Goal: Task Accomplishment & Management: Manage account settings

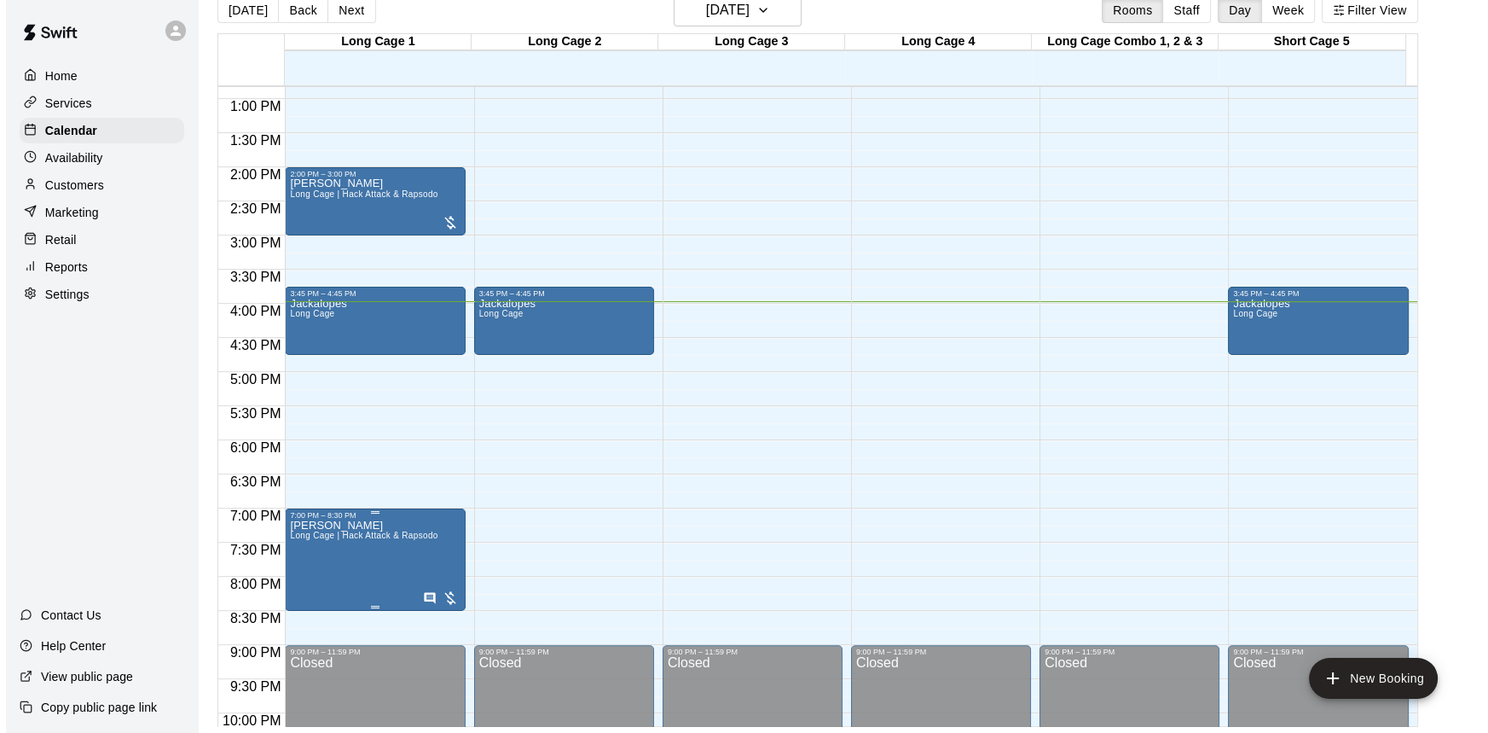
scroll to position [882, 0]
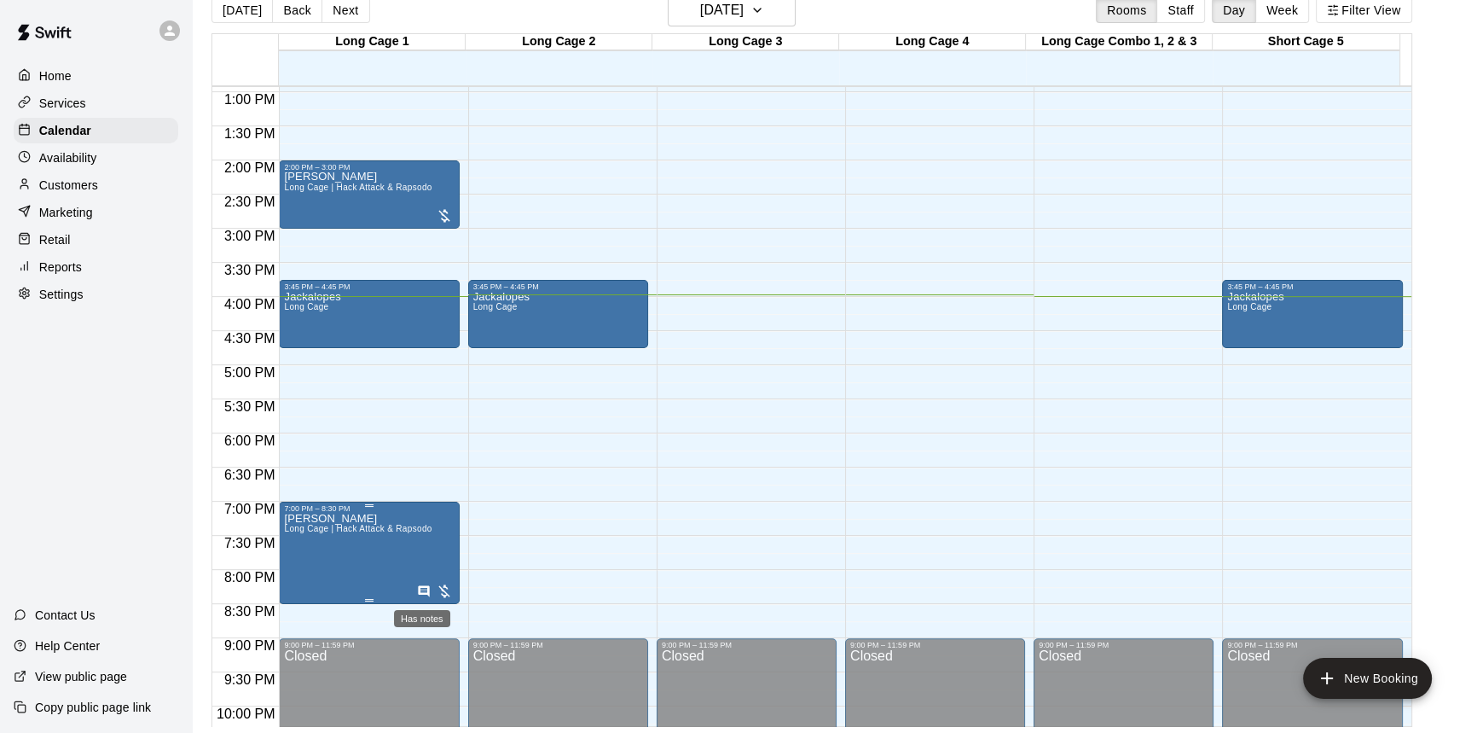
click at [417, 584] on icon "Has notes" at bounding box center [424, 591] width 14 height 14
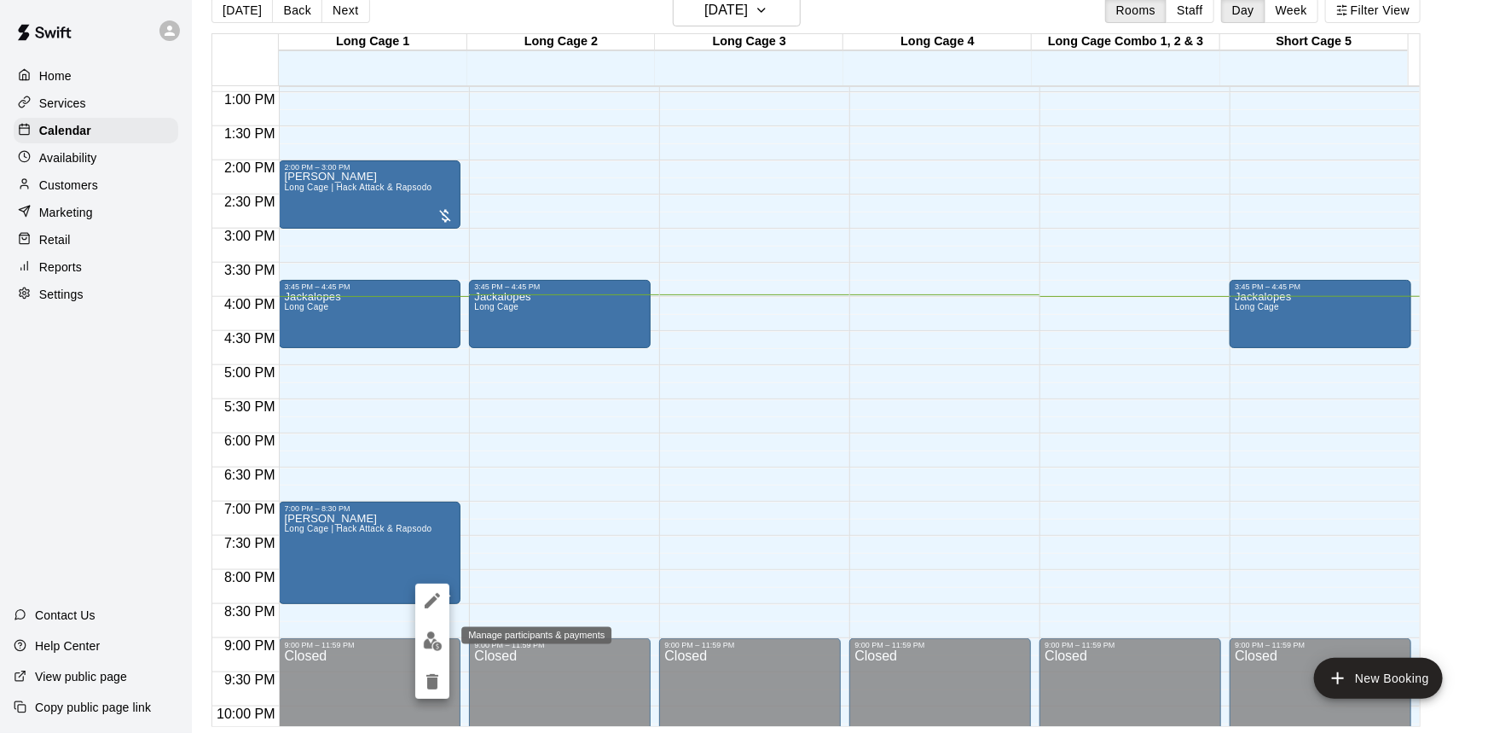
click at [425, 640] on img "edit" at bounding box center [433, 641] width 20 height 20
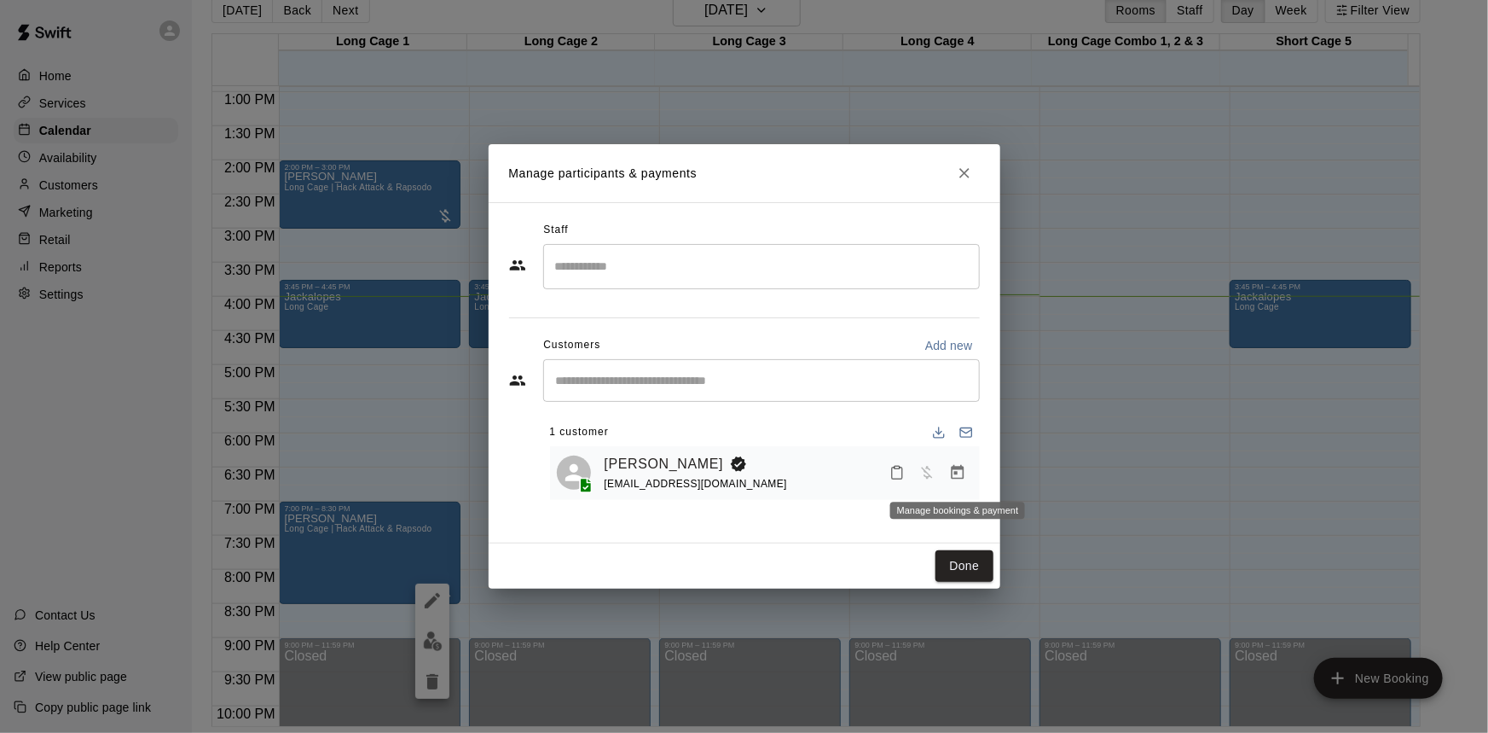
click at [954, 473] on icon "Manage bookings & payment" at bounding box center [957, 472] width 17 height 17
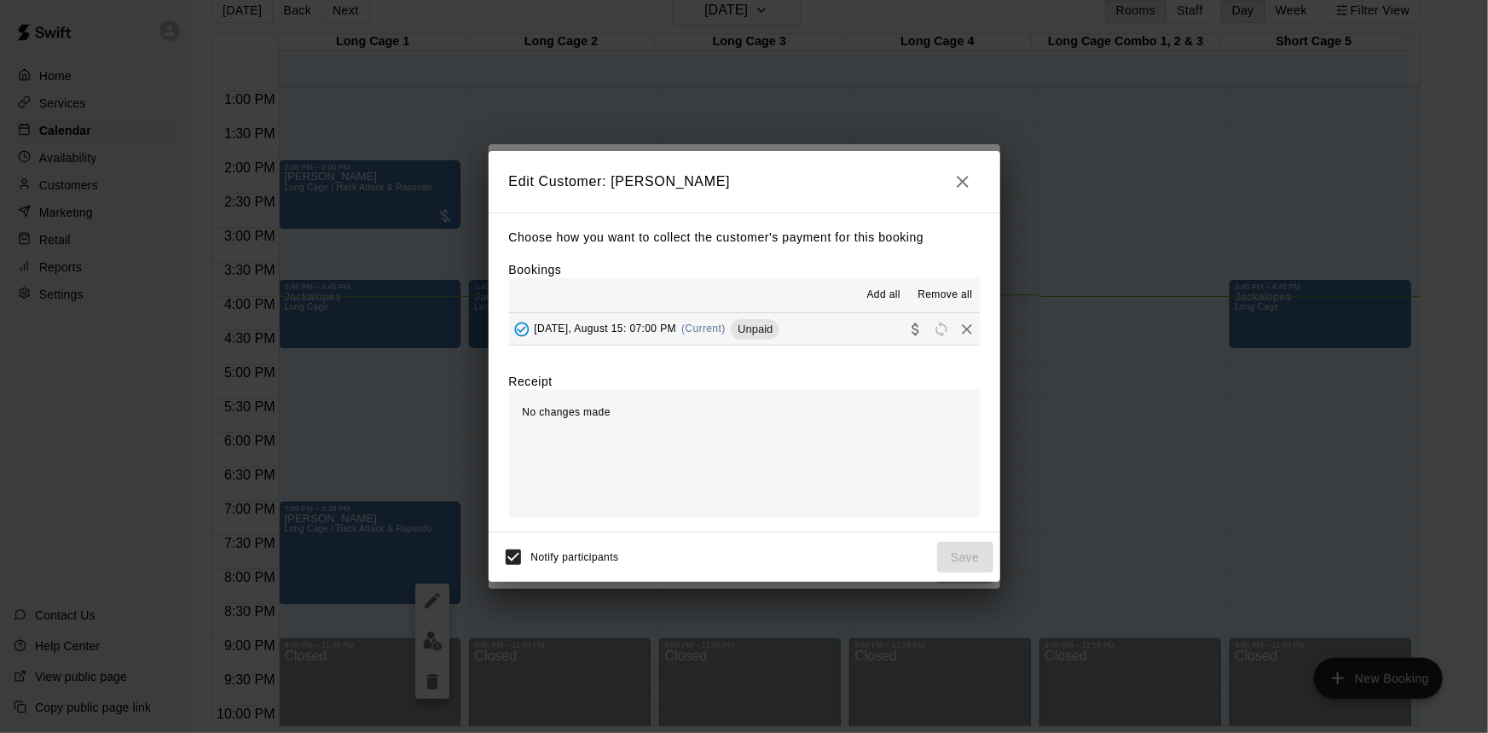
click at [822, 339] on button "[DATE], August 15: 07:00 PM (Current) Unpaid" at bounding box center [744, 329] width 471 height 32
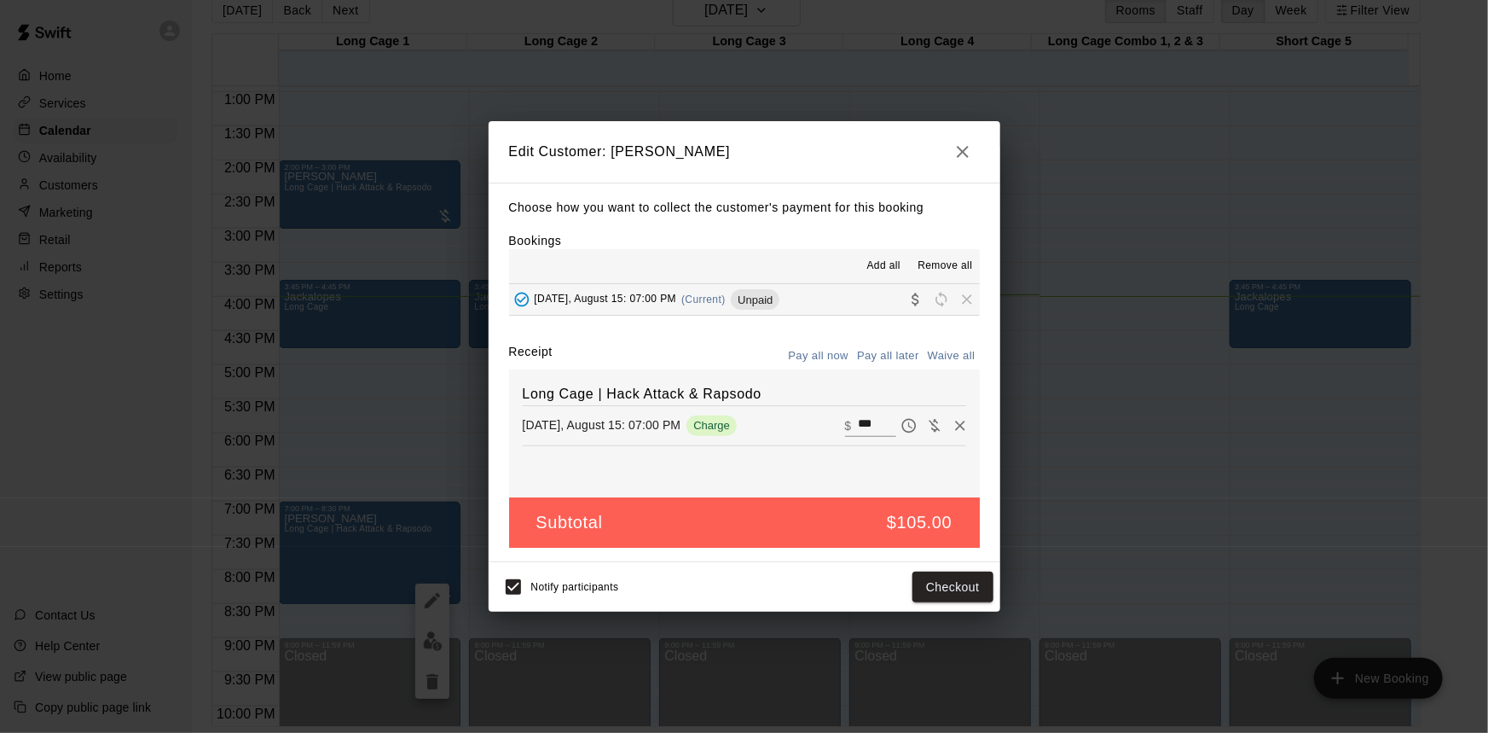
click at [959, 154] on icon "button" at bounding box center [963, 152] width 20 height 20
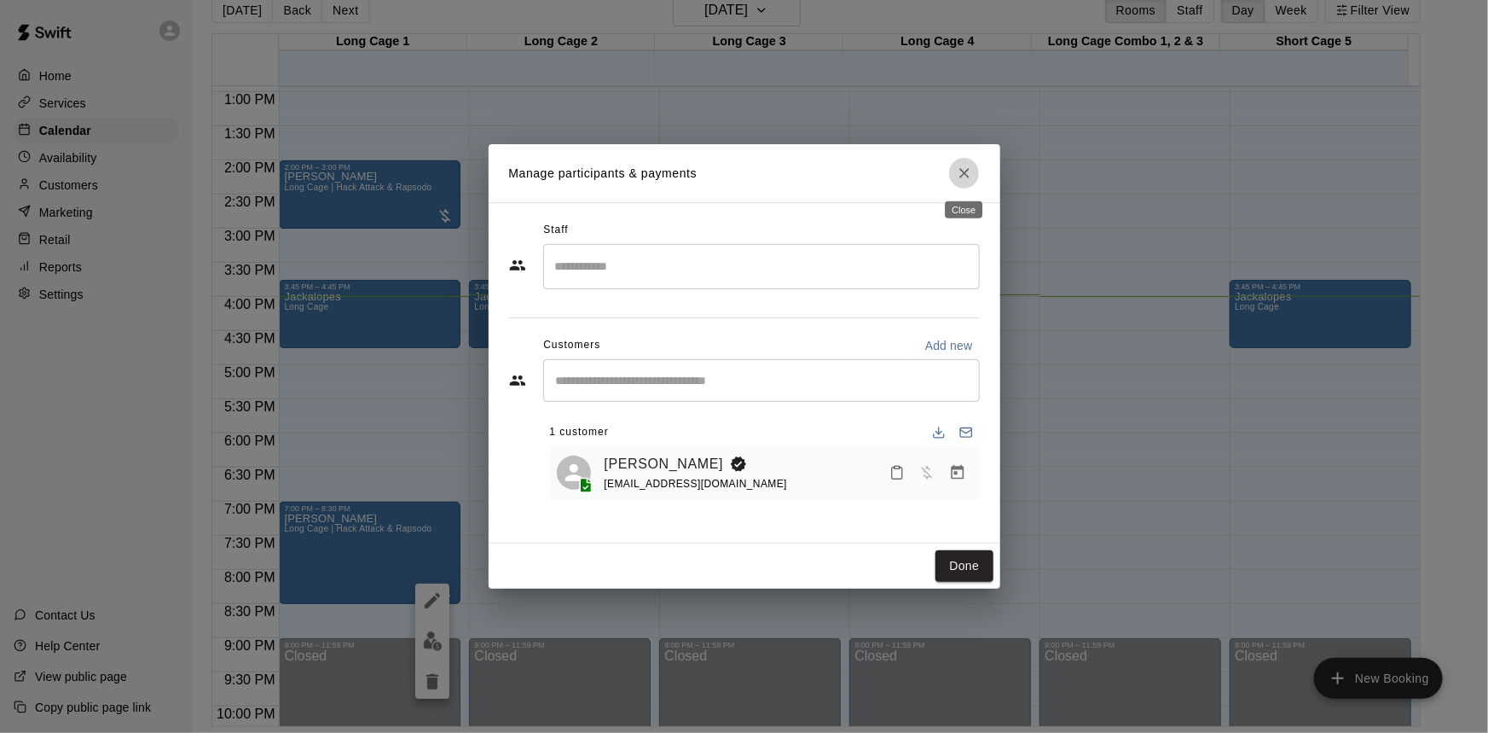
click at [963, 179] on icon "Close" at bounding box center [964, 173] width 17 height 17
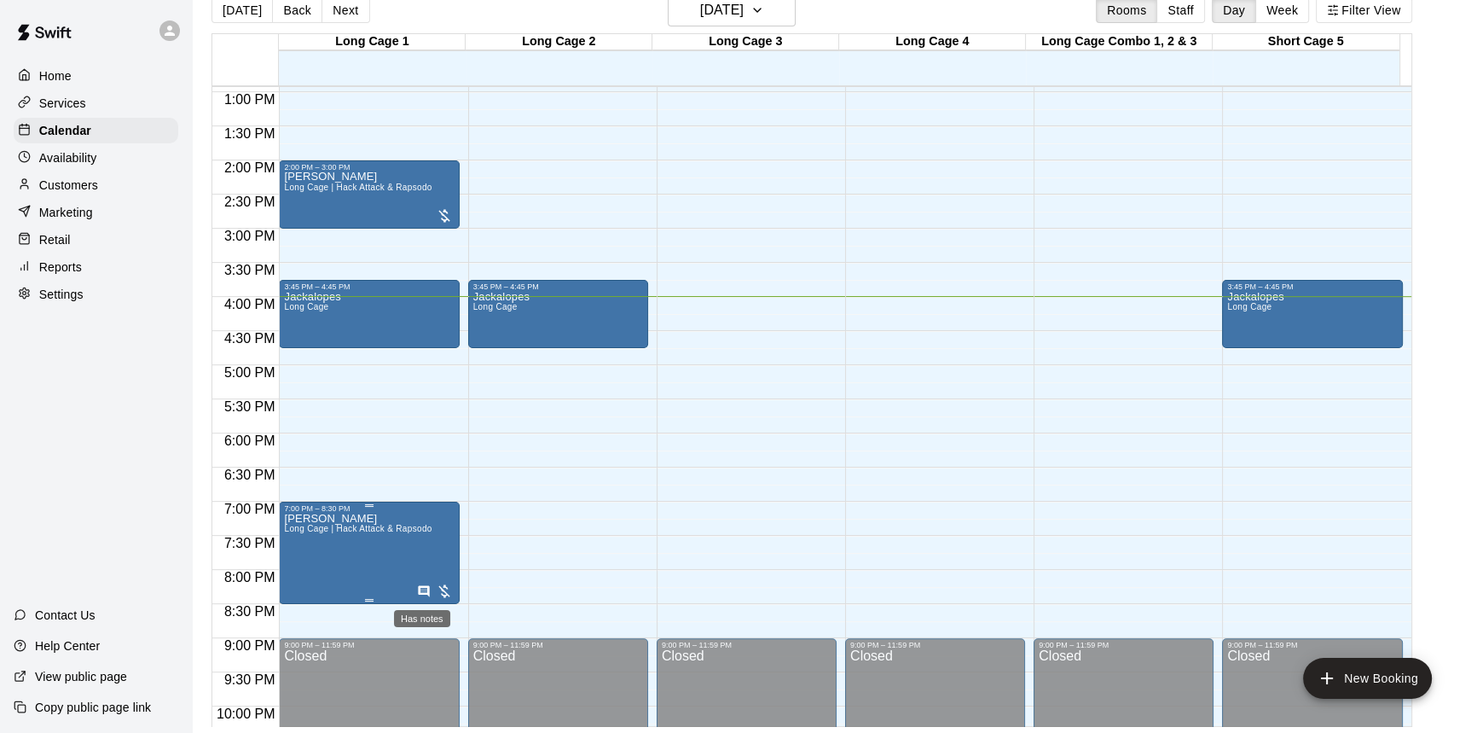
click at [424, 588] on icon "Has notes" at bounding box center [424, 591] width 14 height 14
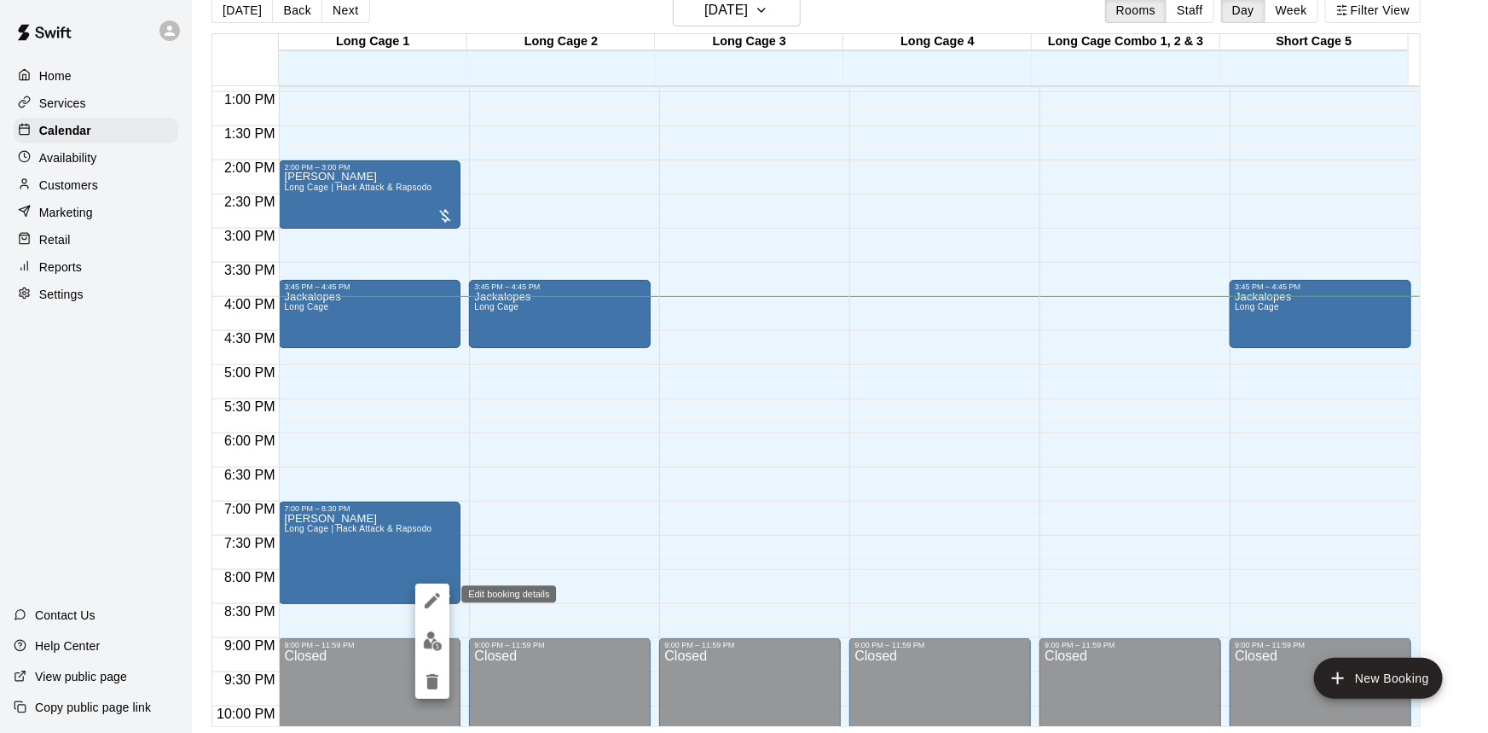
click at [433, 607] on icon "edit" at bounding box center [432, 600] width 20 height 20
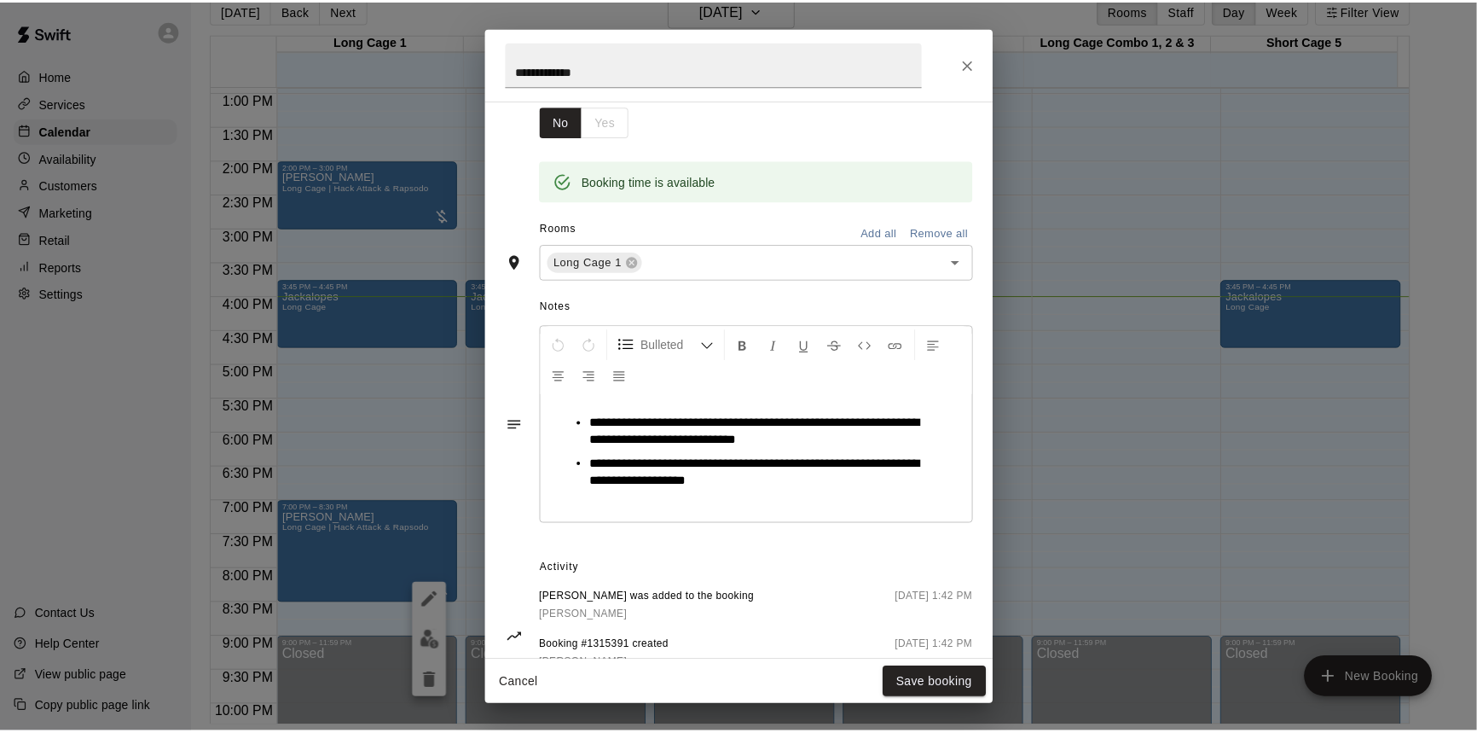
scroll to position [351, 0]
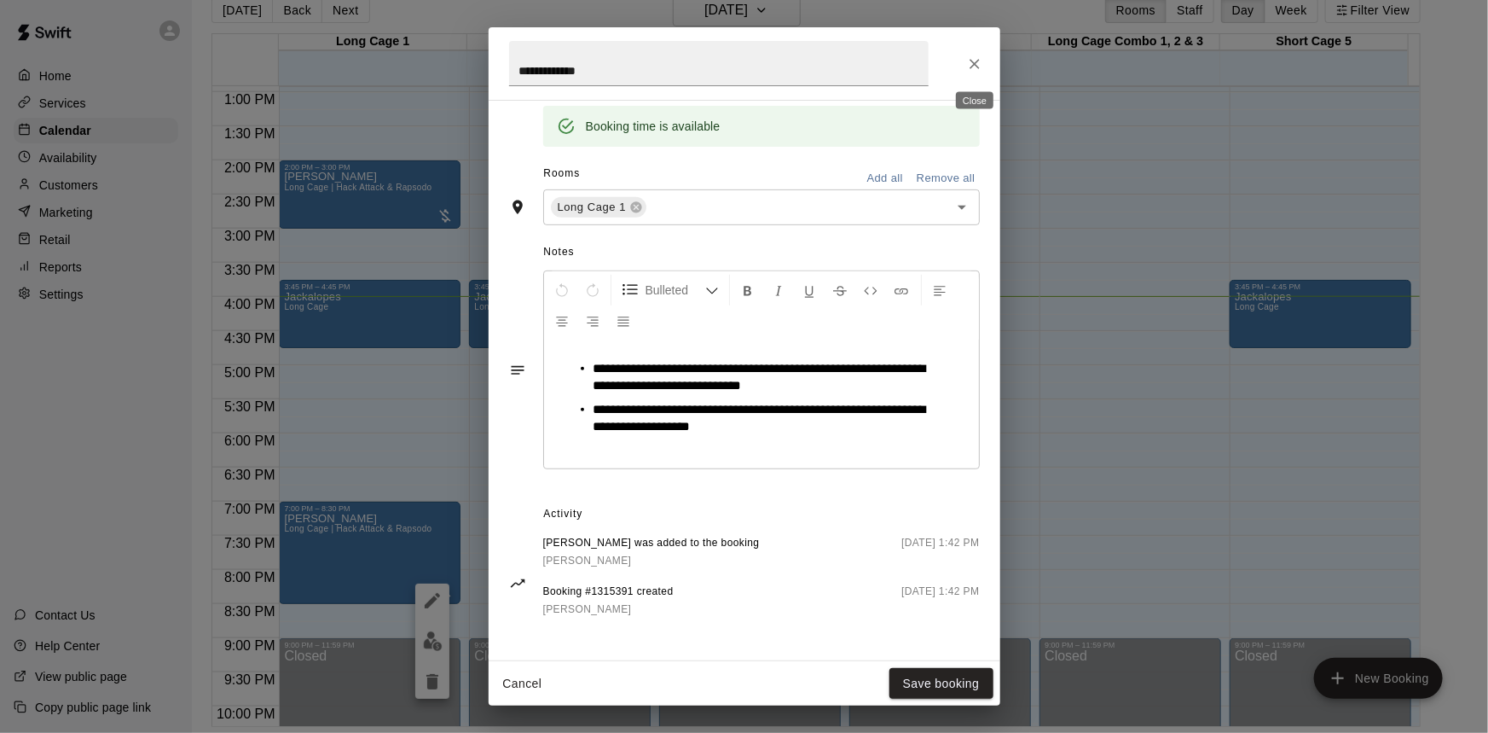
drag, startPoint x: 973, startPoint y: 59, endPoint x: 986, endPoint y: 94, distance: 37.2
click at [973, 60] on icon "Close" at bounding box center [974, 63] width 17 height 17
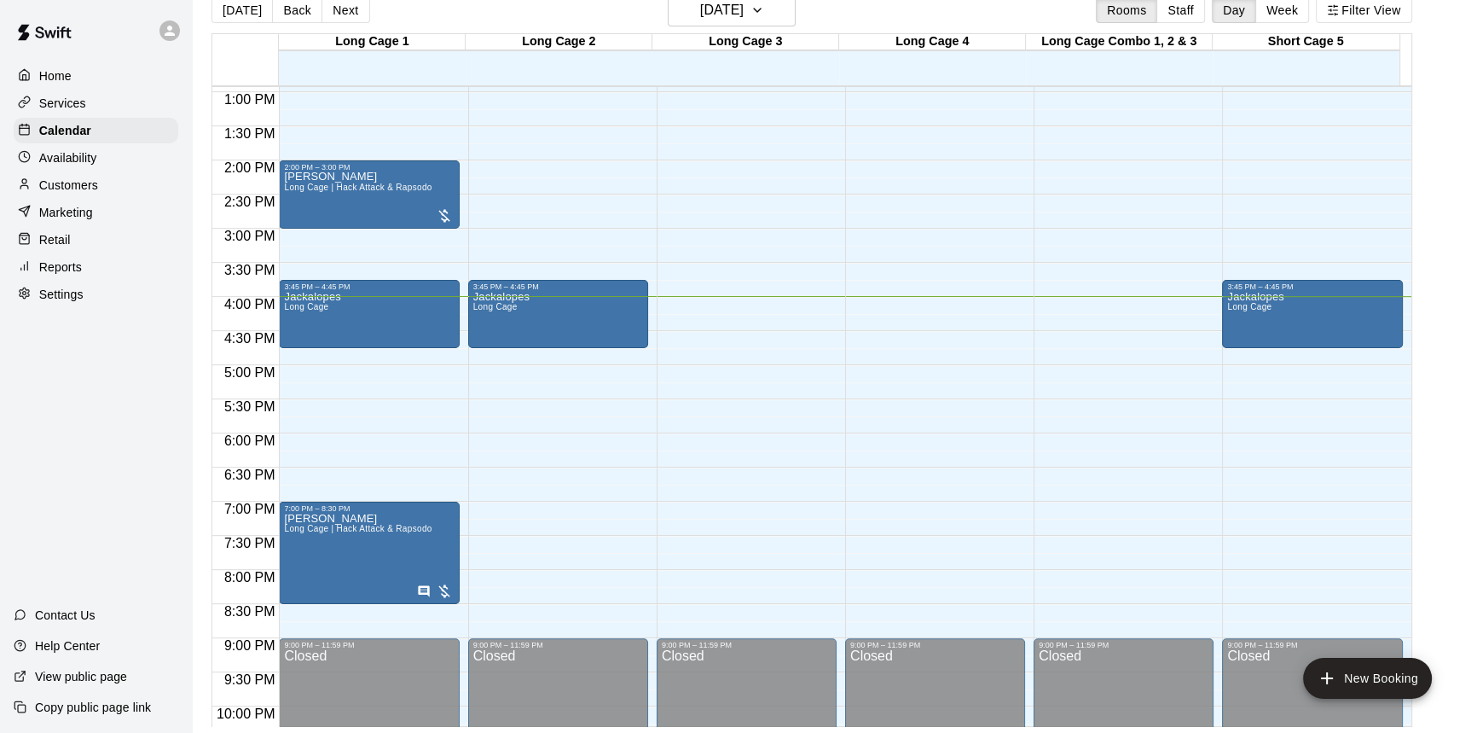
click at [86, 249] on div "Retail" at bounding box center [96, 240] width 165 height 26
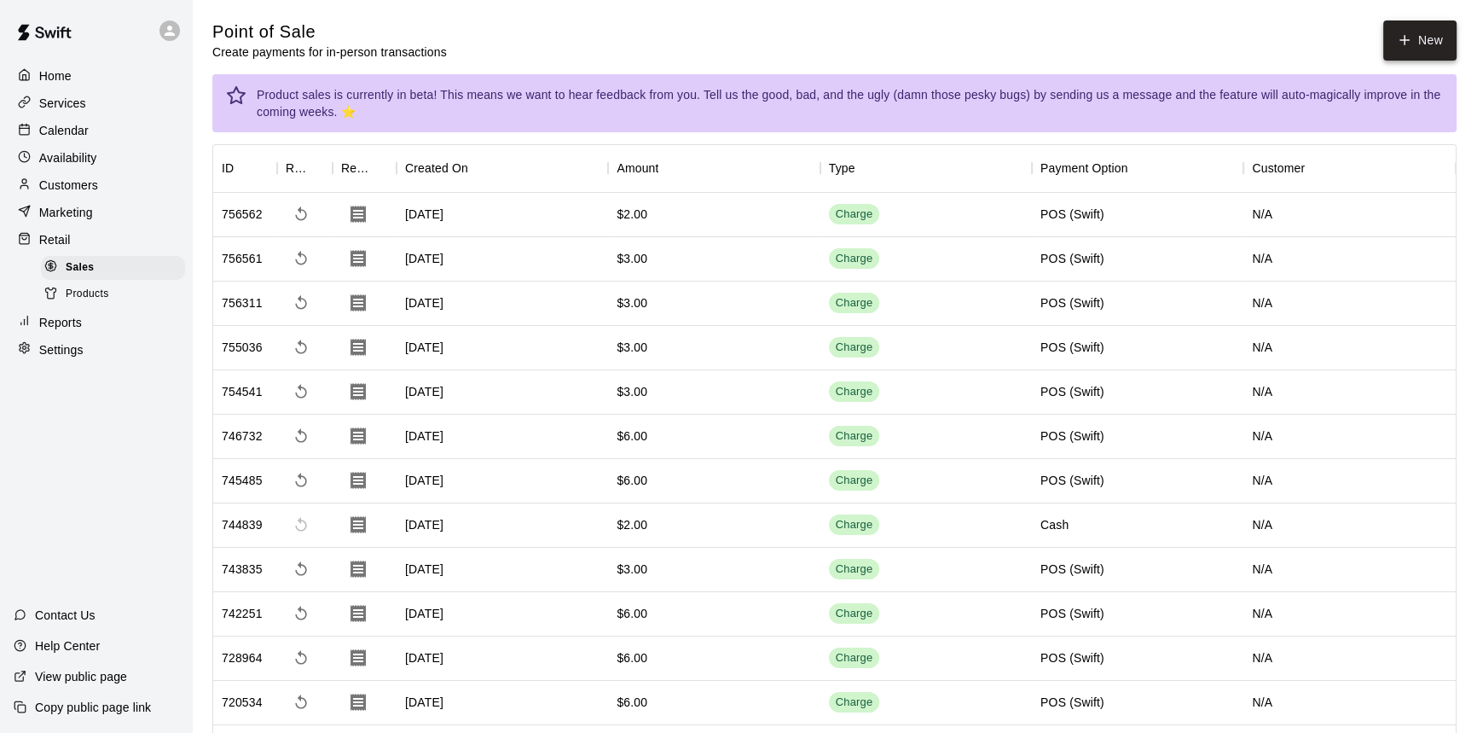
click at [1416, 43] on button "New" at bounding box center [1419, 40] width 73 height 40
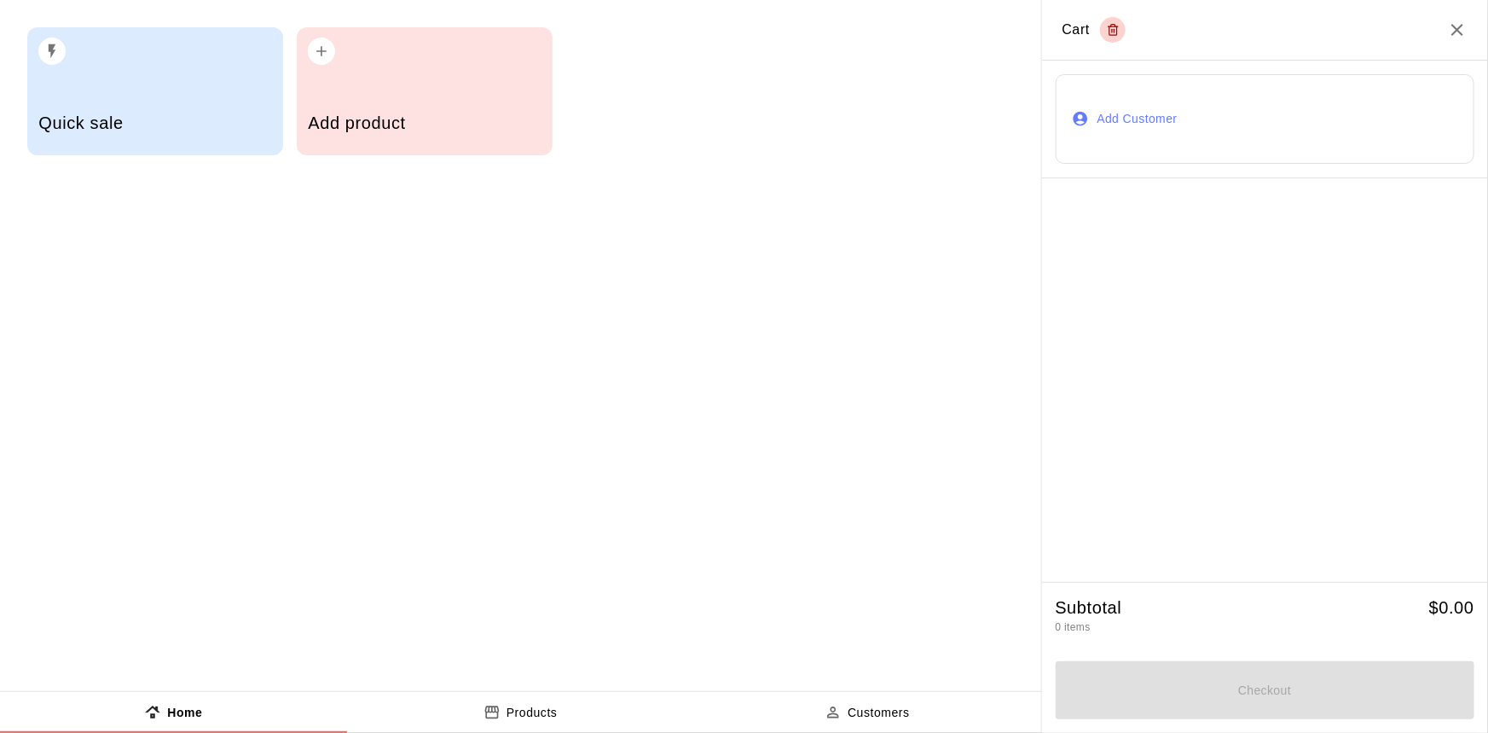
click at [397, 121] on h5 "Add product" at bounding box center [424, 123] width 233 height 23
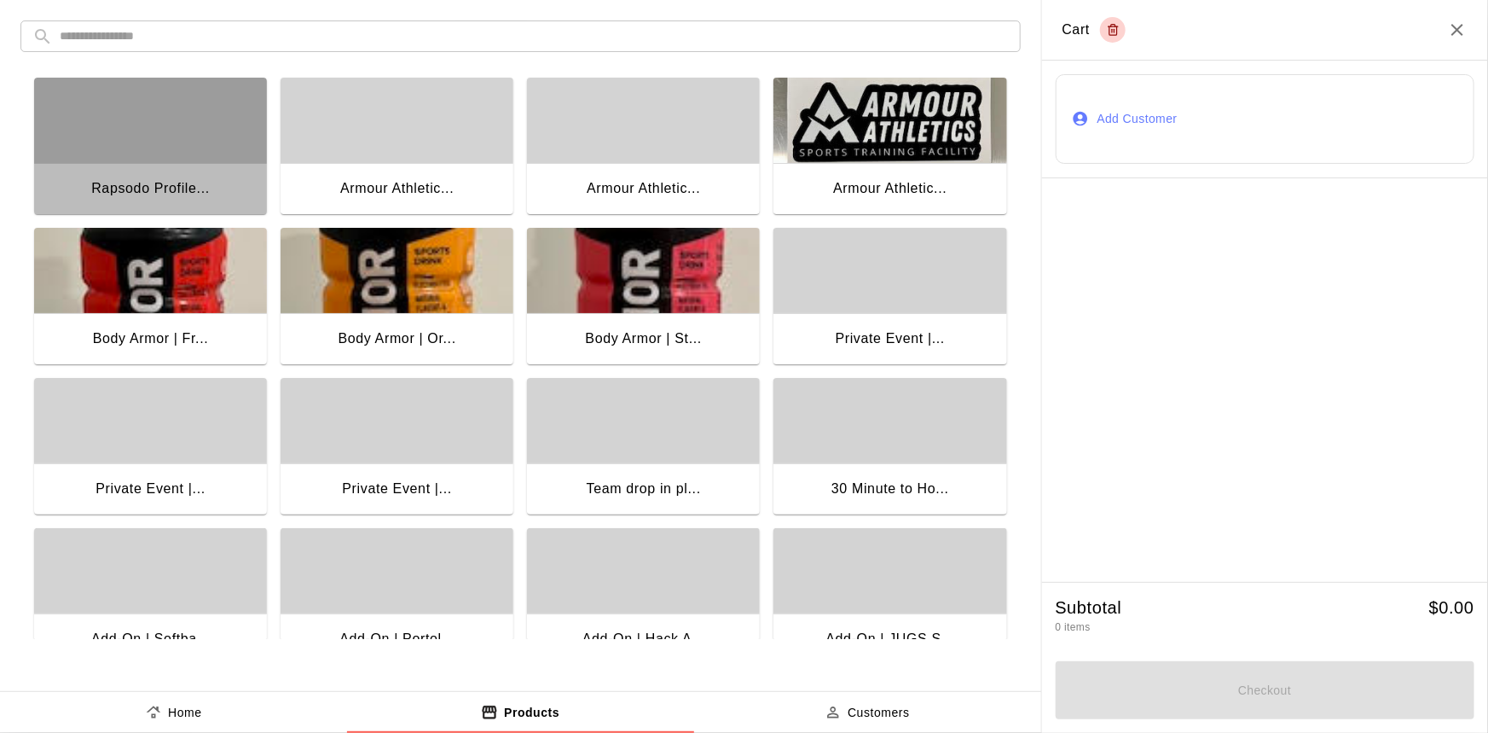
click at [165, 188] on div "Rapsodo Profile..." at bounding box center [150, 188] width 119 height 22
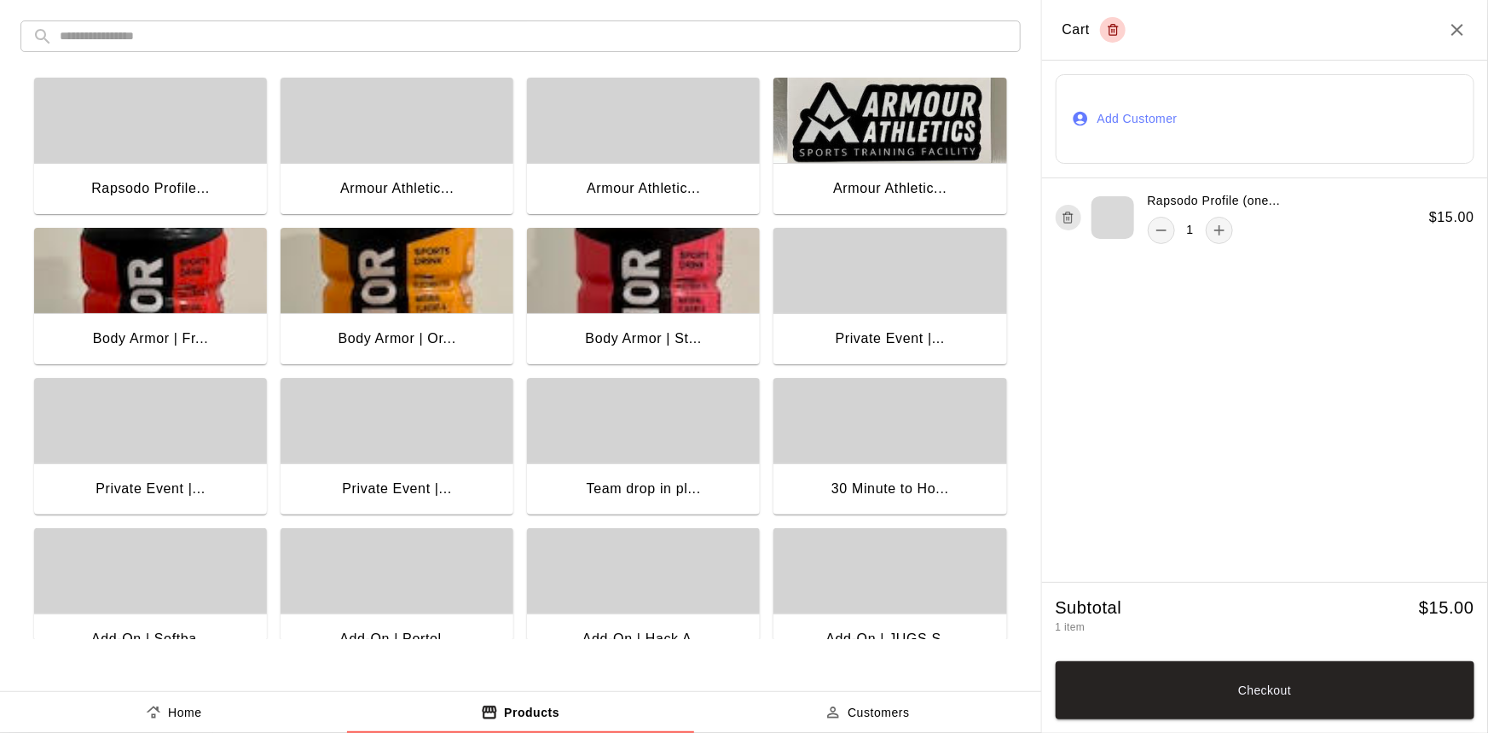
click at [1450, 43] on h2 "Cart" at bounding box center [1265, 30] width 447 height 61
drag, startPoint x: 1453, startPoint y: 38, endPoint x: 184, endPoint y: 115, distance: 1271.5
click at [1453, 38] on icon "Close" at bounding box center [1457, 30] width 20 height 20
click at [1455, 33] on icon "Close" at bounding box center [1458, 30] width 12 height 12
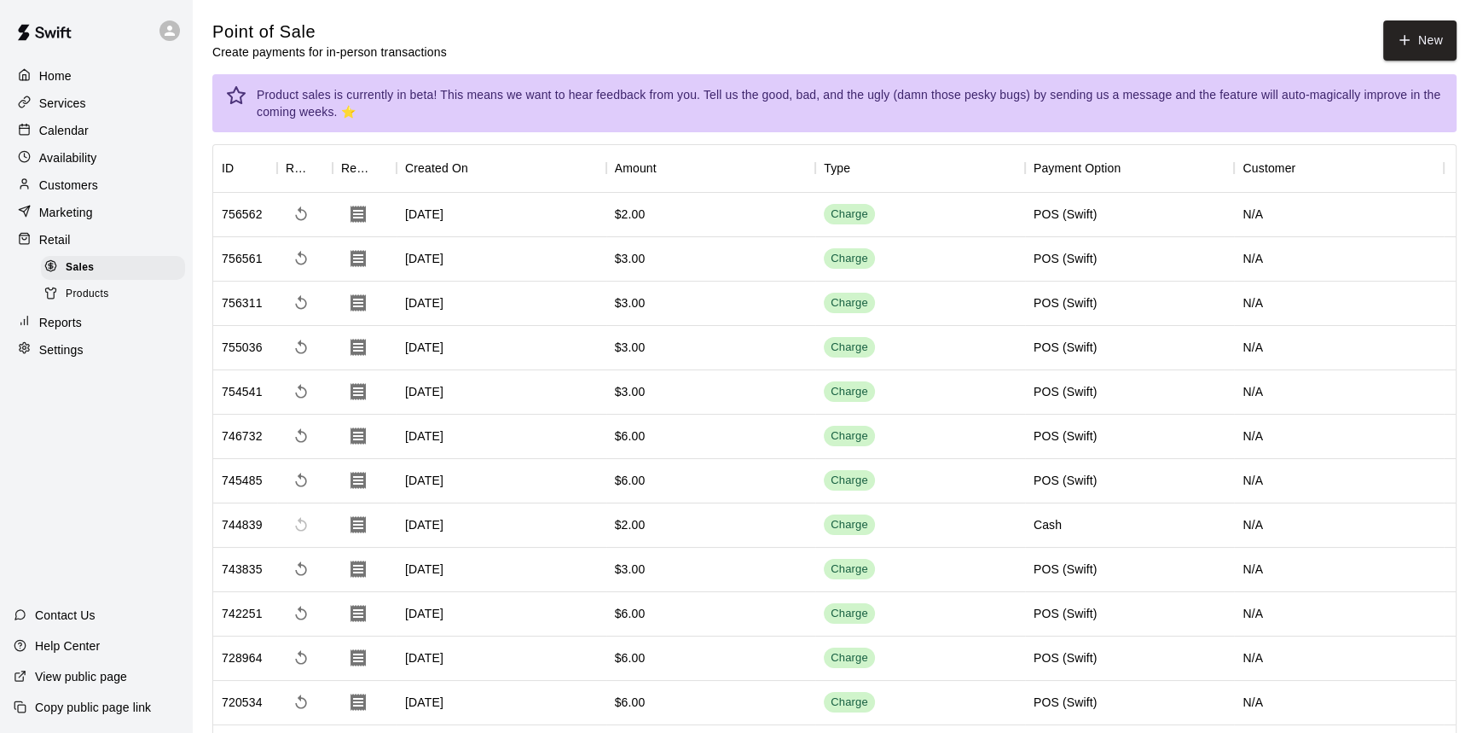
click at [106, 125] on div "Calendar" at bounding box center [96, 131] width 165 height 26
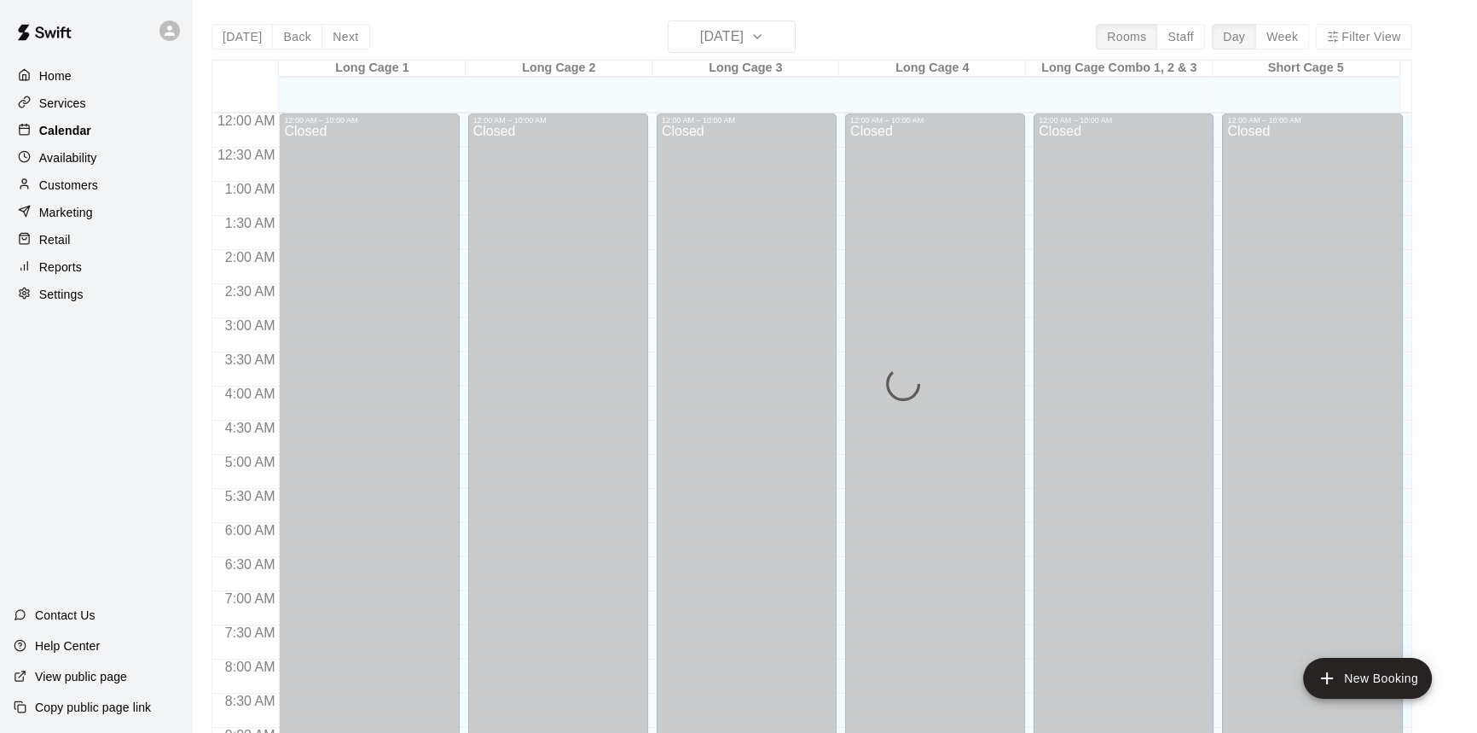
scroll to position [947, 0]
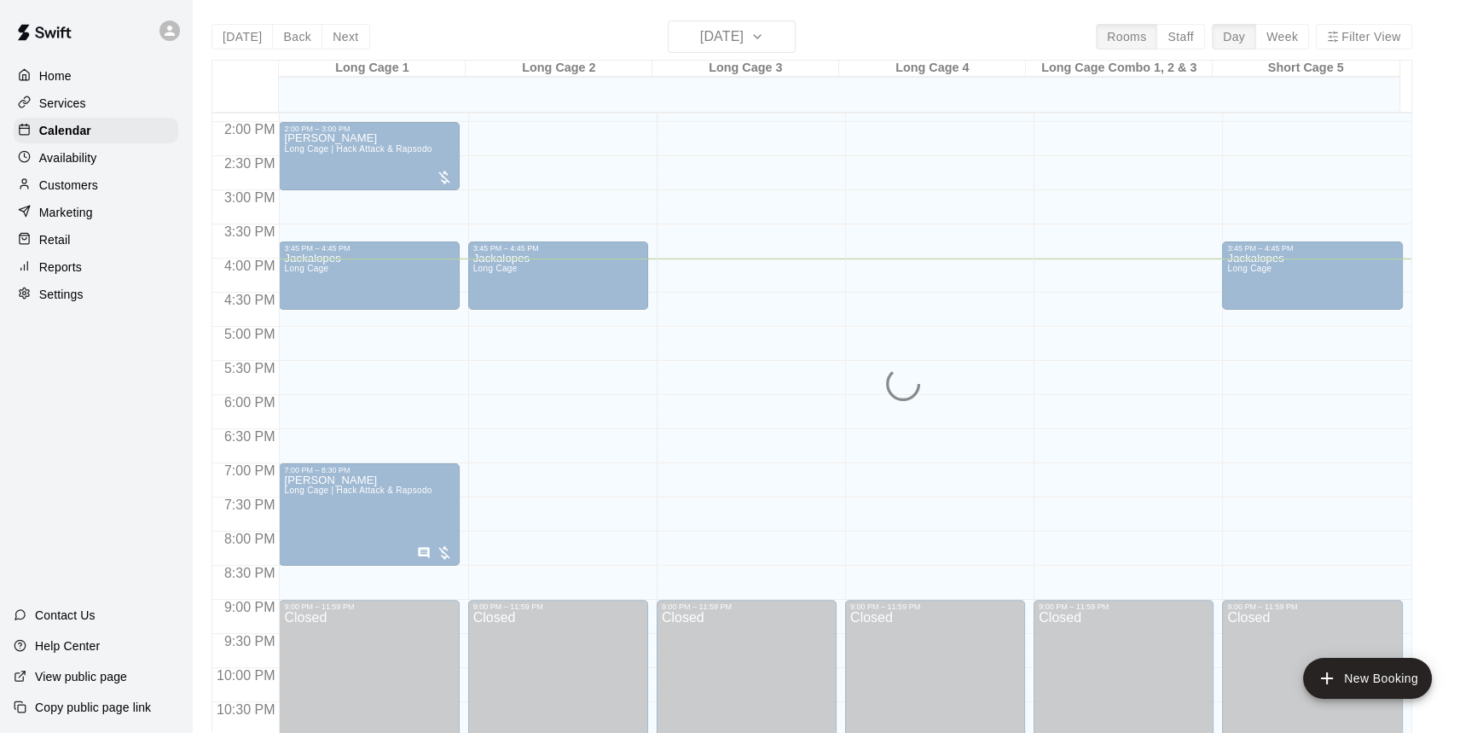
click at [61, 96] on p "Services" at bounding box center [62, 103] width 47 height 17
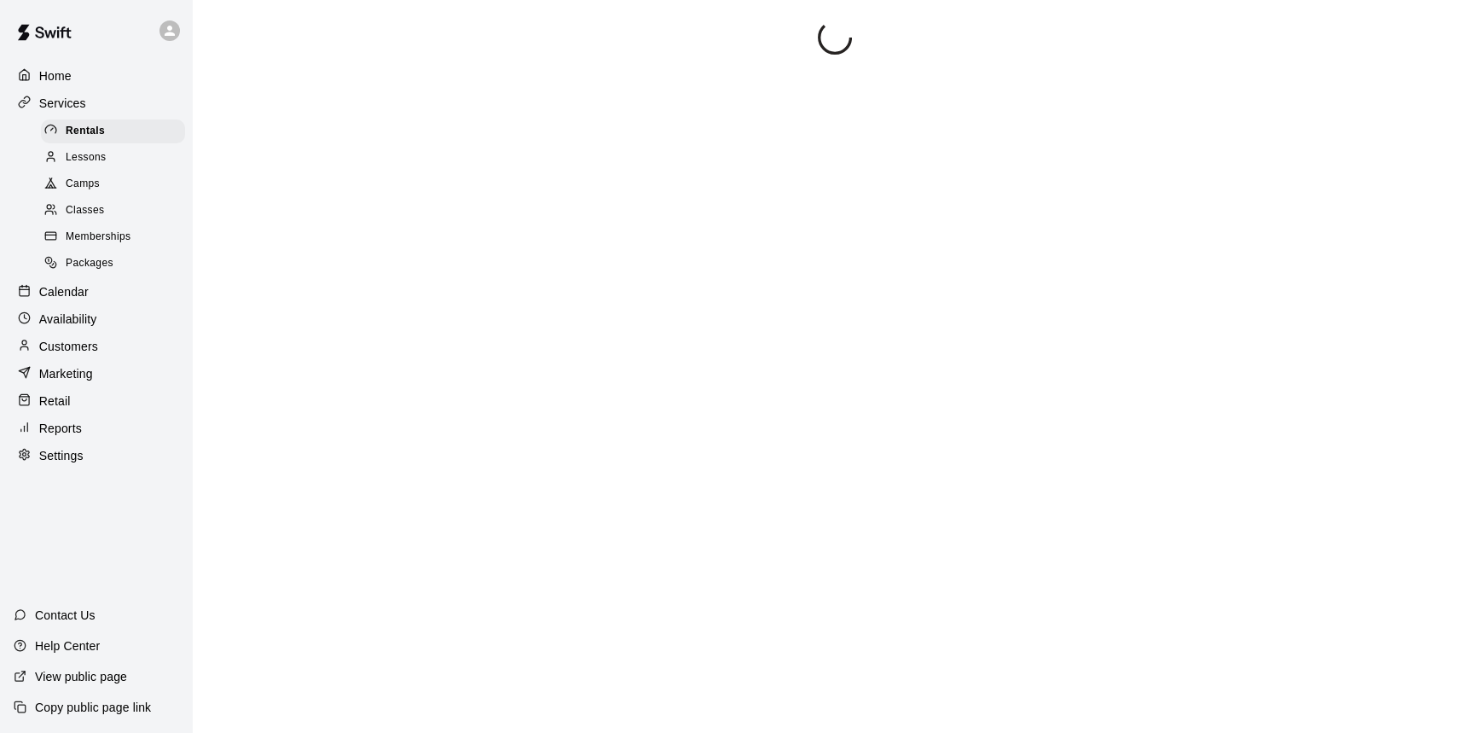
click at [102, 148] on div "Lessons" at bounding box center [113, 158] width 144 height 24
click at [63, 101] on p "Services" at bounding box center [62, 103] width 47 height 17
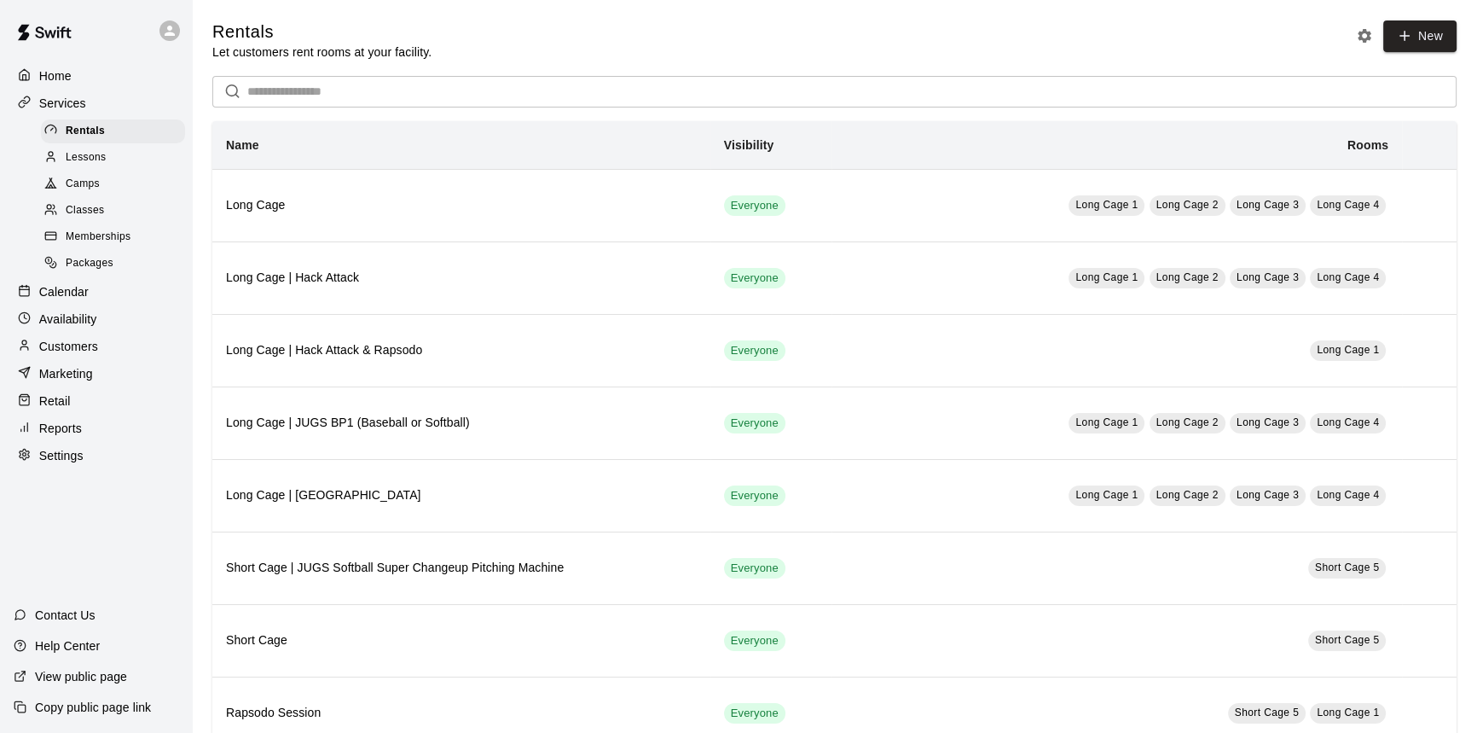
click at [94, 304] on div "Calendar" at bounding box center [96, 292] width 165 height 26
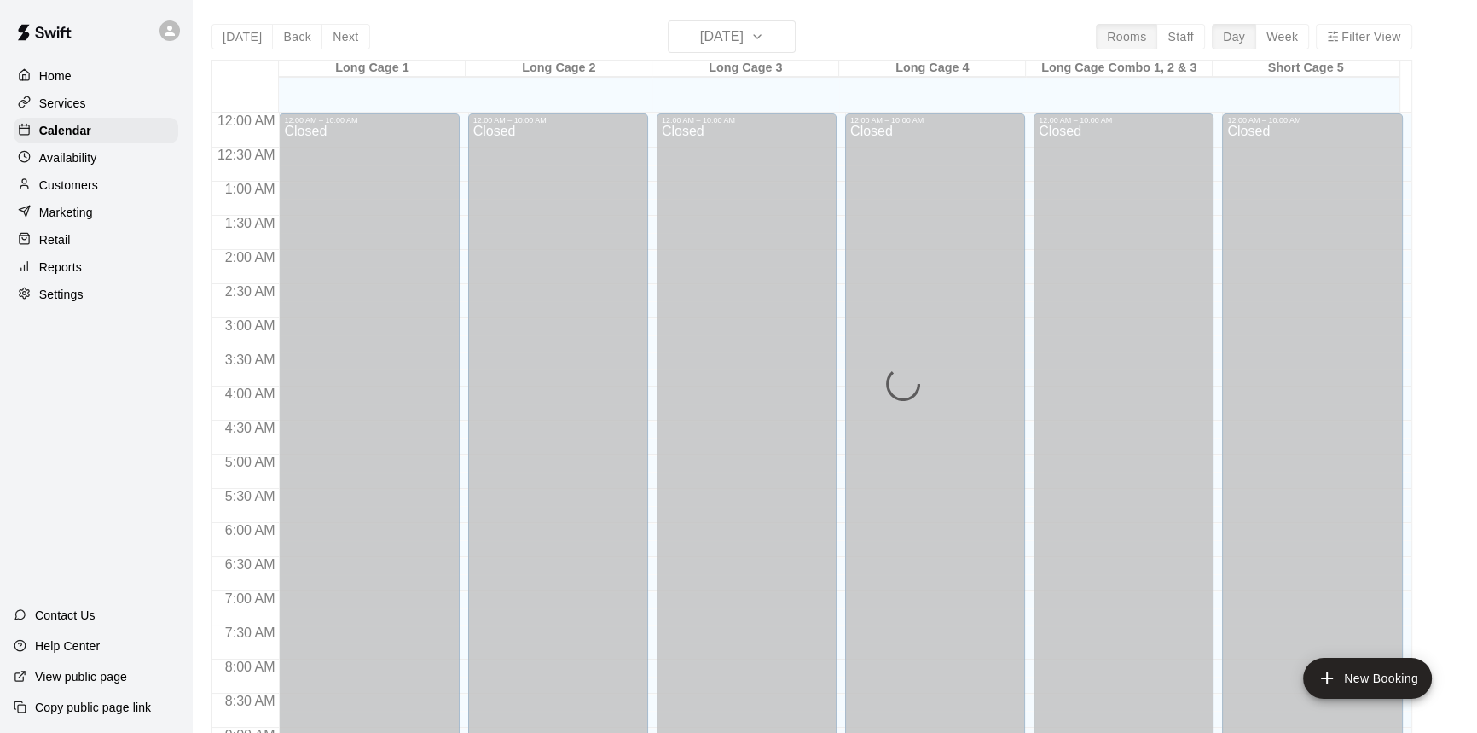
scroll to position [947, 0]
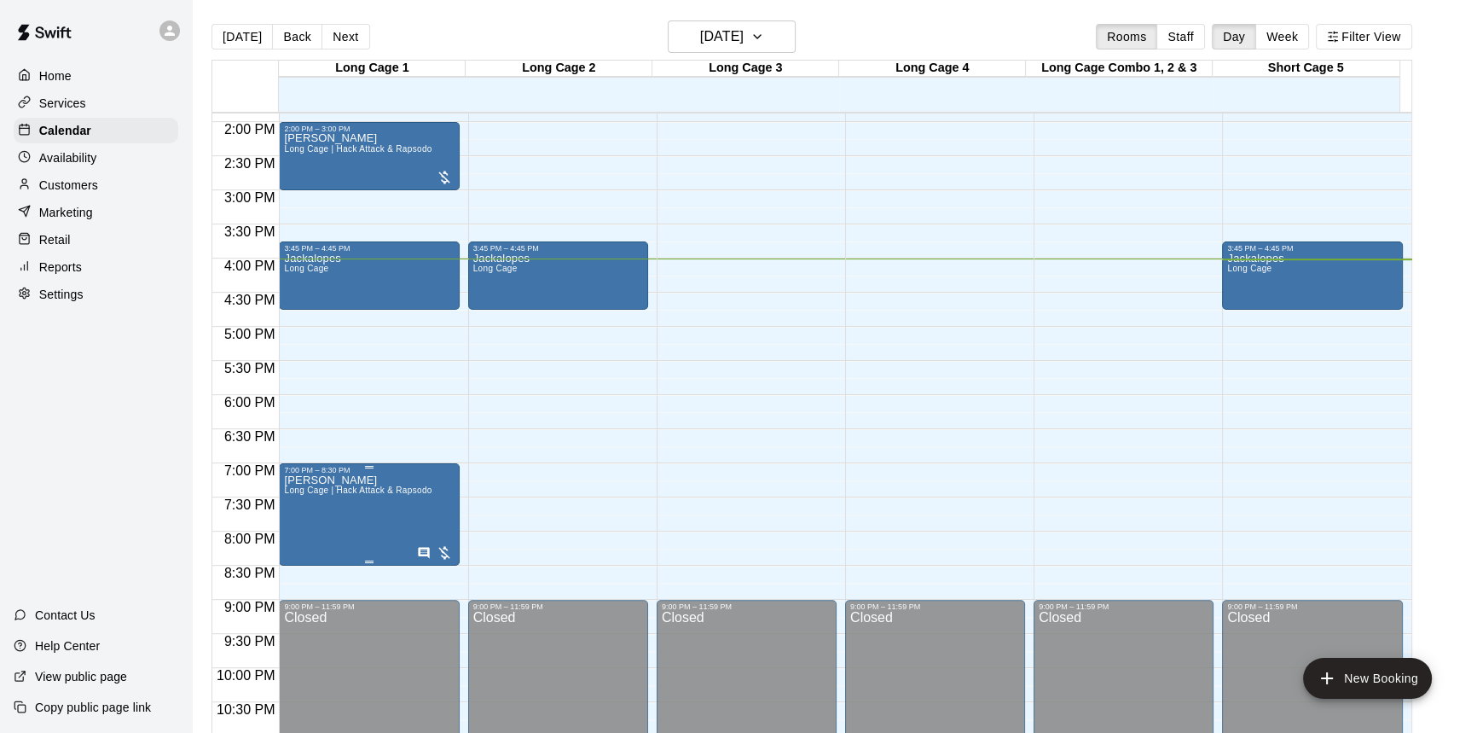
click at [361, 495] on span "Long Cage | Hack Attack & Rapsodo" at bounding box center [358, 489] width 148 height 9
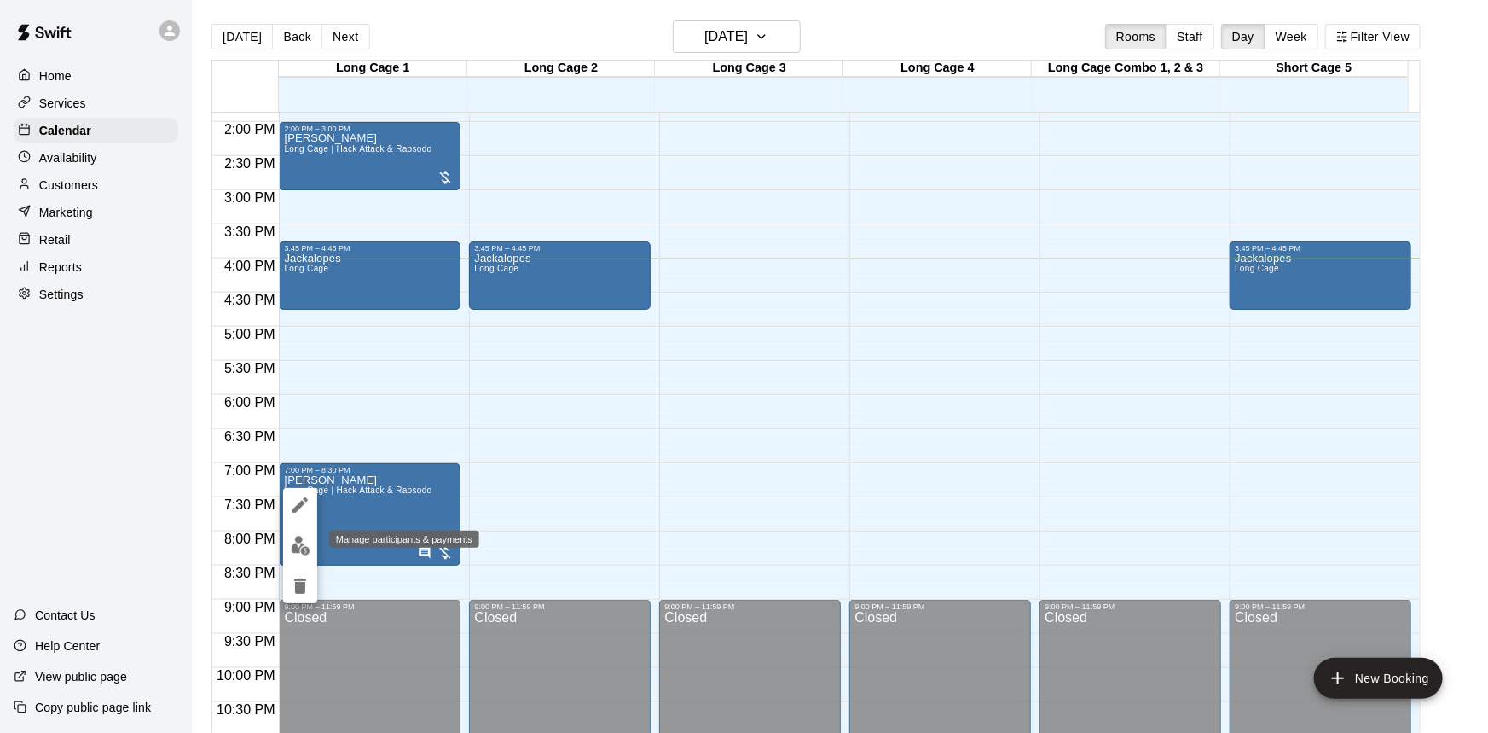
click at [300, 544] on img "edit" at bounding box center [301, 546] width 20 height 20
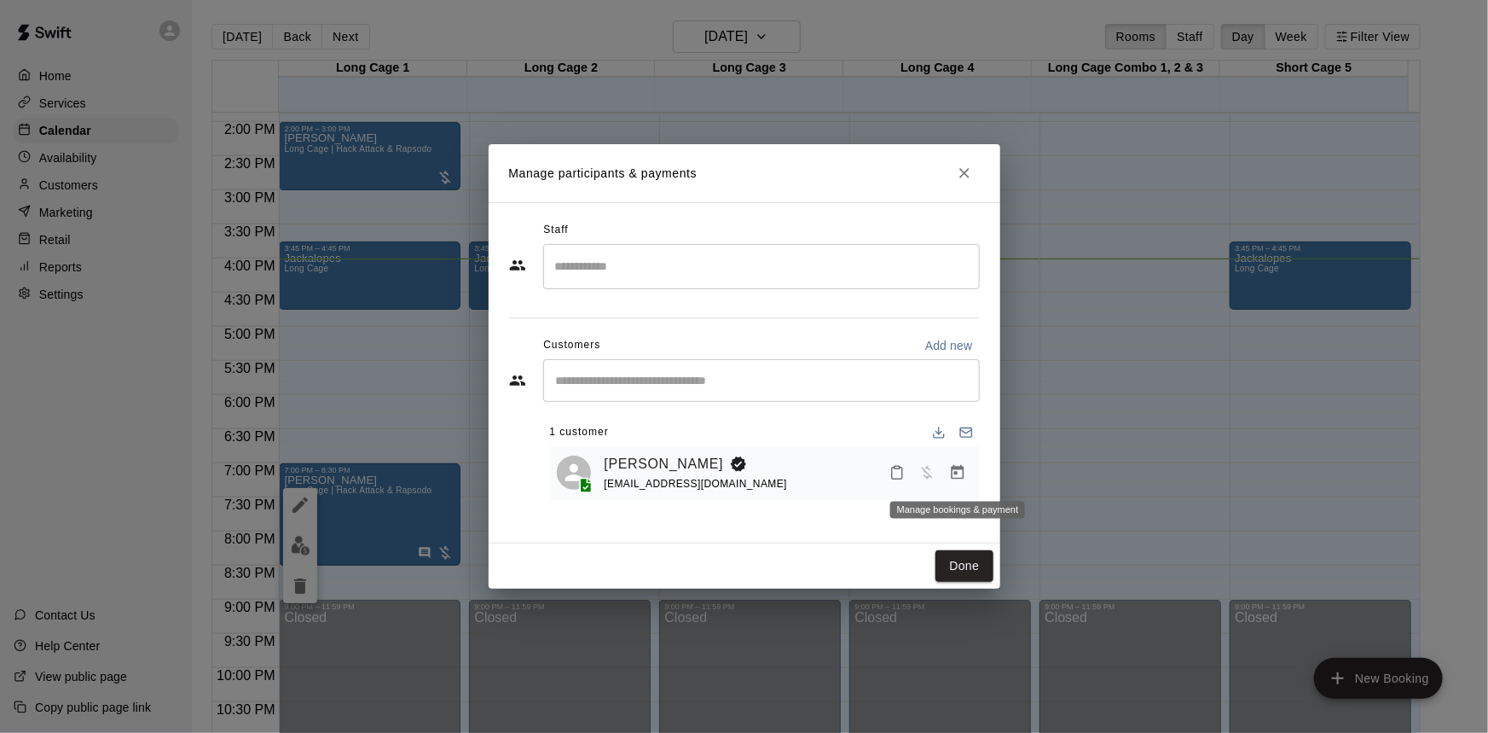
click at [950, 468] on icon "Manage bookings & payment" at bounding box center [957, 472] width 17 height 17
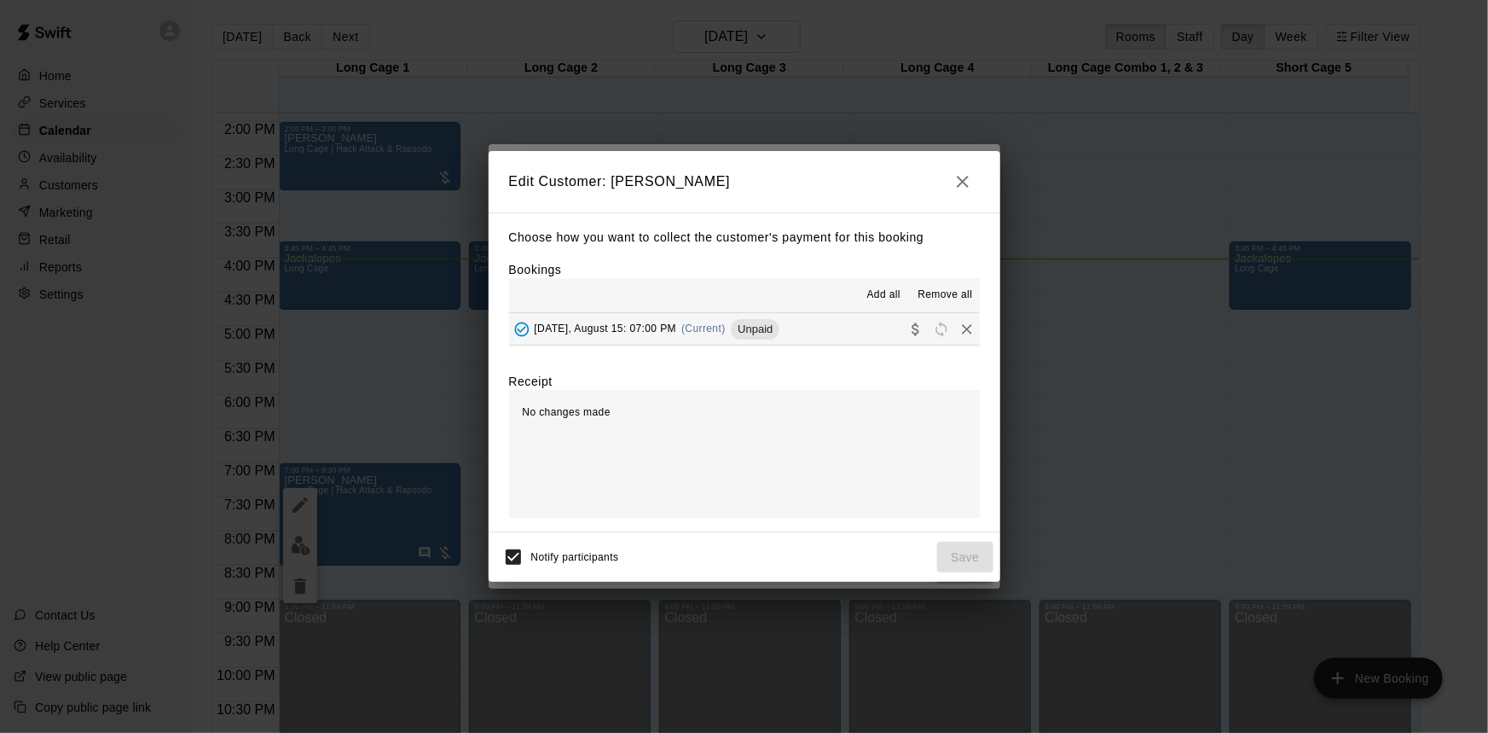
click at [739, 328] on span "Unpaid" at bounding box center [755, 328] width 49 height 13
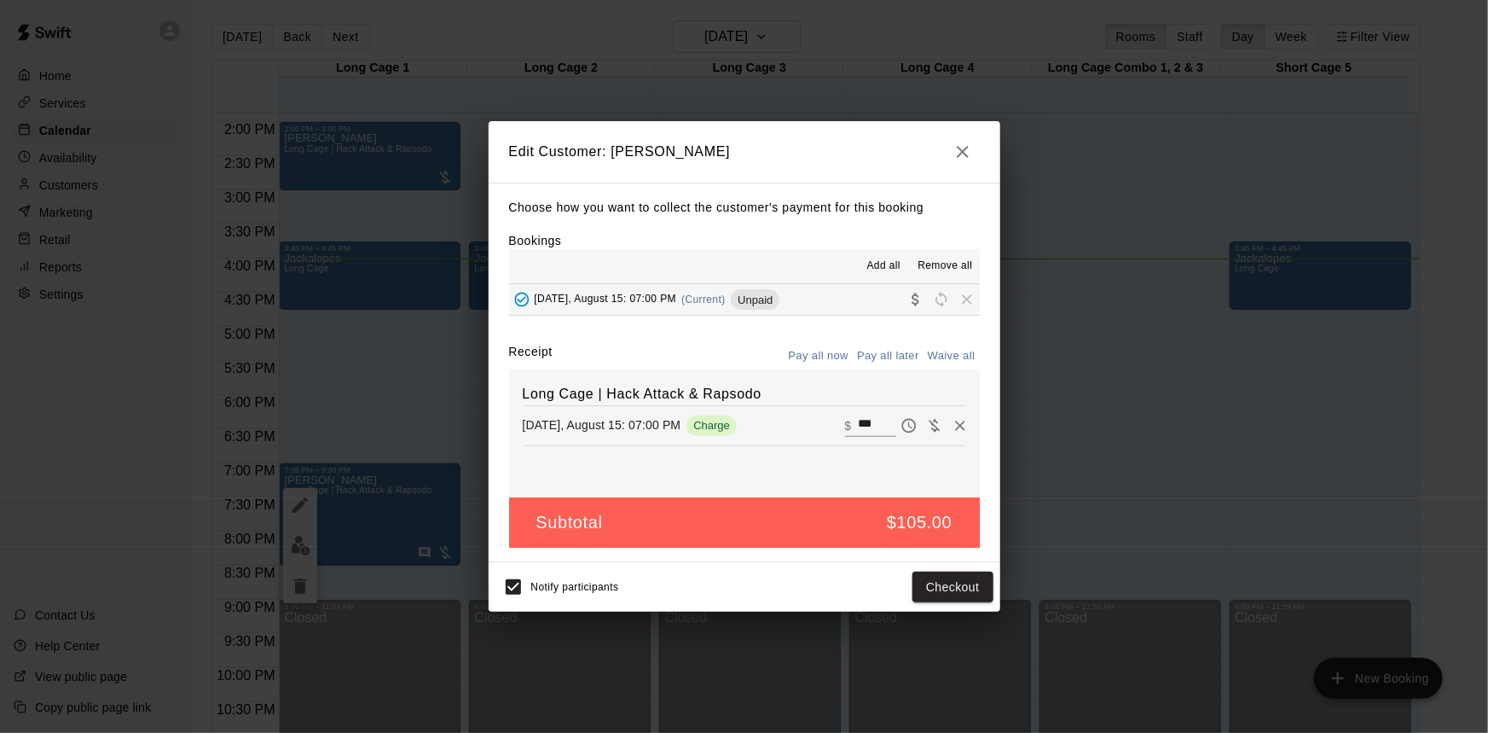
click at [966, 162] on button "button" at bounding box center [963, 152] width 34 height 34
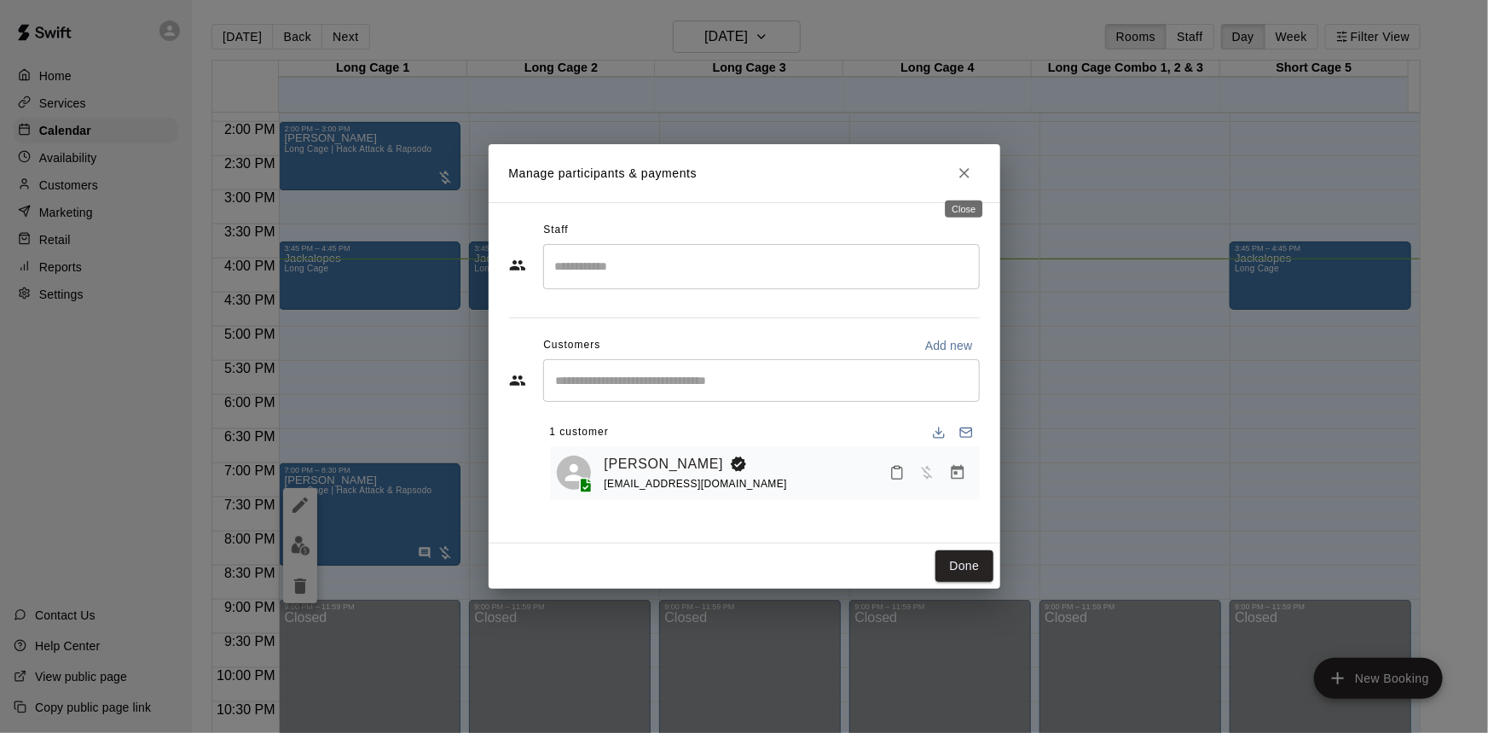
click at [961, 178] on icon "Close" at bounding box center [964, 173] width 17 height 17
